Goal: Information Seeking & Learning: Find specific fact

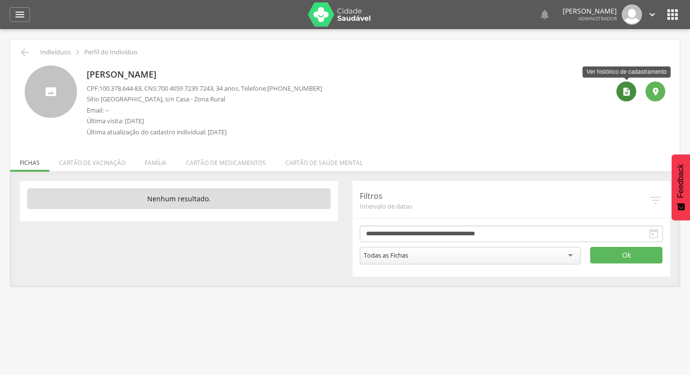
click at [622, 87] on icon "" at bounding box center [627, 92] width 10 height 10
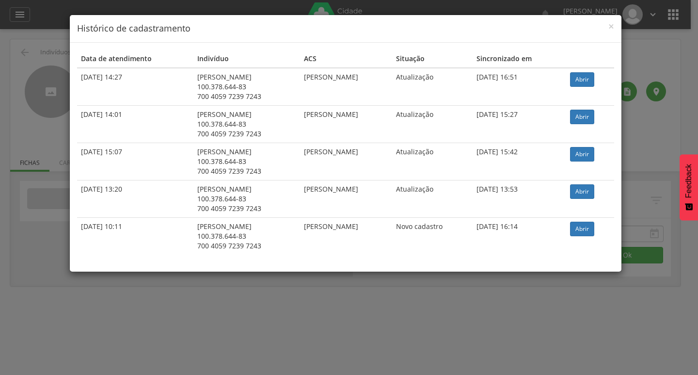
click at [577, 87] on td "Abrir" at bounding box center [589, 87] width 47 height 38
click at [577, 78] on link "Abrir" at bounding box center [582, 79] width 24 height 15
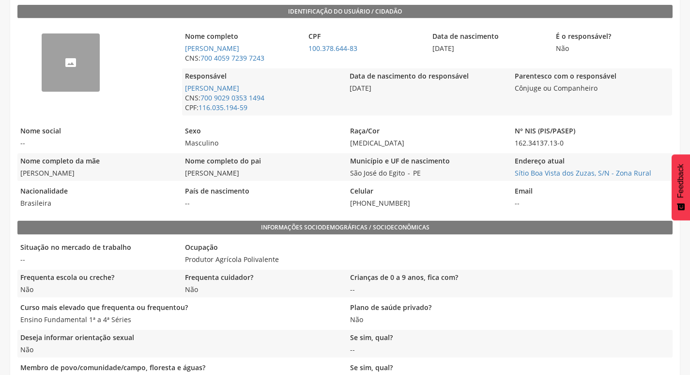
scroll to position [223, 0]
drag, startPoint x: 17, startPoint y: 173, endPoint x: 121, endPoint y: 175, distance: 104.2
click at [121, 175] on div " Indivíduos  Fichas   Cadastro individual Dados da exportação: Lote nº : 40…" at bounding box center [345, 368] width 670 height 1105
click at [121, 175] on span "Maria de Lourdes Celestino" at bounding box center [97, 173] width 160 height 10
drag, startPoint x: 18, startPoint y: 173, endPoint x: 128, endPoint y: 180, distance: 110.7
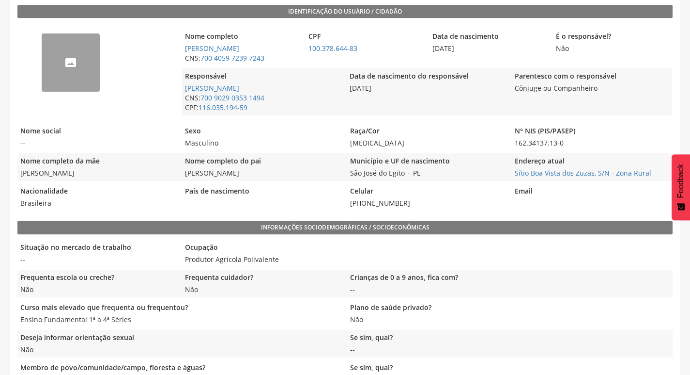
click at [128, 180] on div "Nome completo da mãe Maria de Lourdes Celestino" at bounding box center [97, 167] width 160 height 28
copy span "Maria de Lourdes Celestino"
drag, startPoint x: 182, startPoint y: 171, endPoint x: 261, endPoint y: 176, distance: 79.6
click at [261, 176] on div "Nome completo da mãe Maria de Lourdes Celestino Nome completo do pai Jose Geniv…" at bounding box center [345, 167] width 656 height 28
copy span "Jose Genival Celestino"
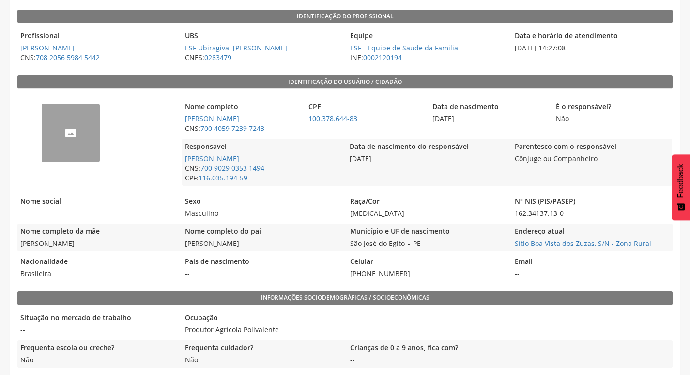
scroll to position [126, 0]
